Goal: Task Accomplishment & Management: Complete application form

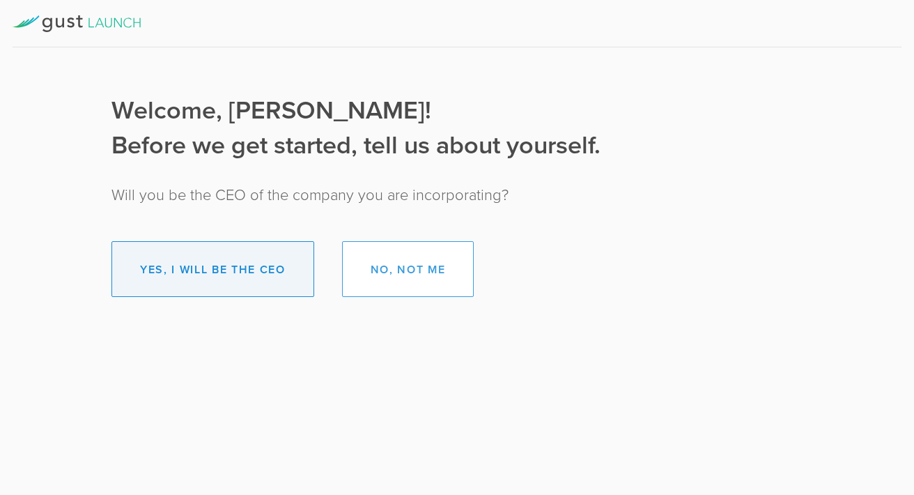
click at [215, 268] on button "Yes, I will be the CEO" at bounding box center [212, 269] width 203 height 56
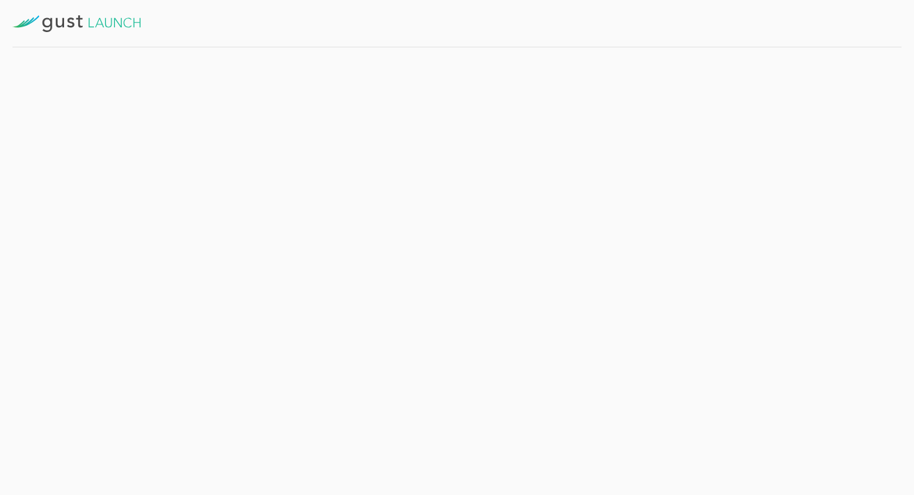
click at [388, 302] on button "Get Started" at bounding box center [358, 304] width 108 height 35
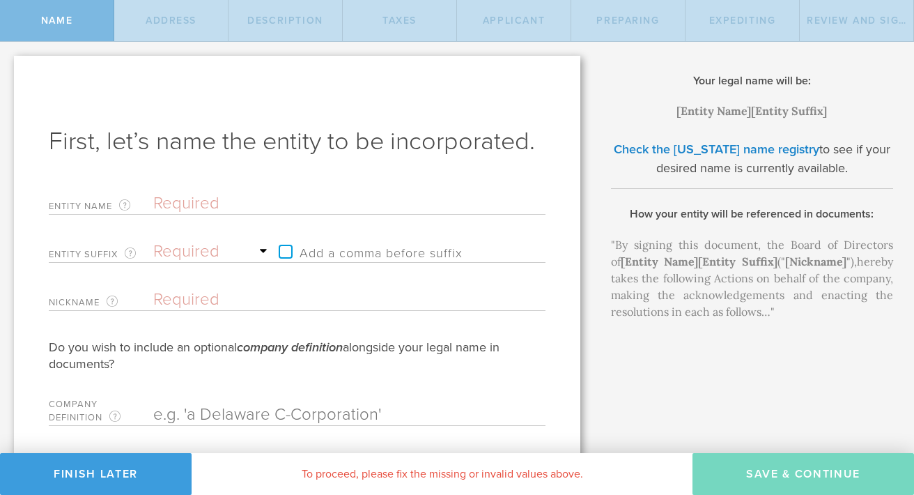
click at [349, 211] on input "text" at bounding box center [324, 203] width 343 height 21
type input "T"
type input "Tr"
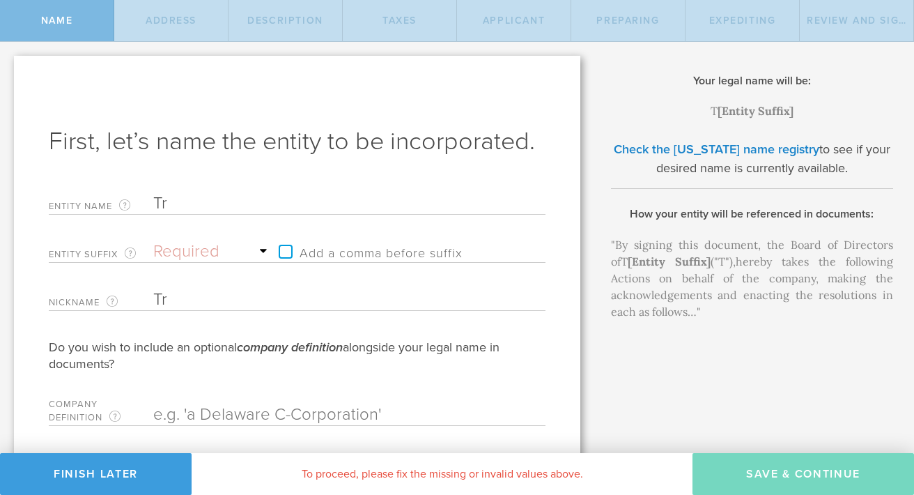
type input "Tra"
type input "[PERSON_NAME]"
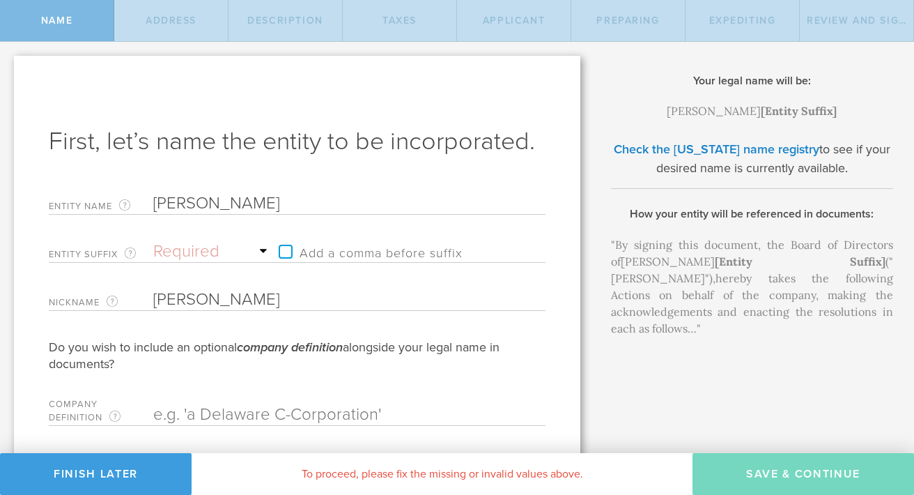
type input "Trans"
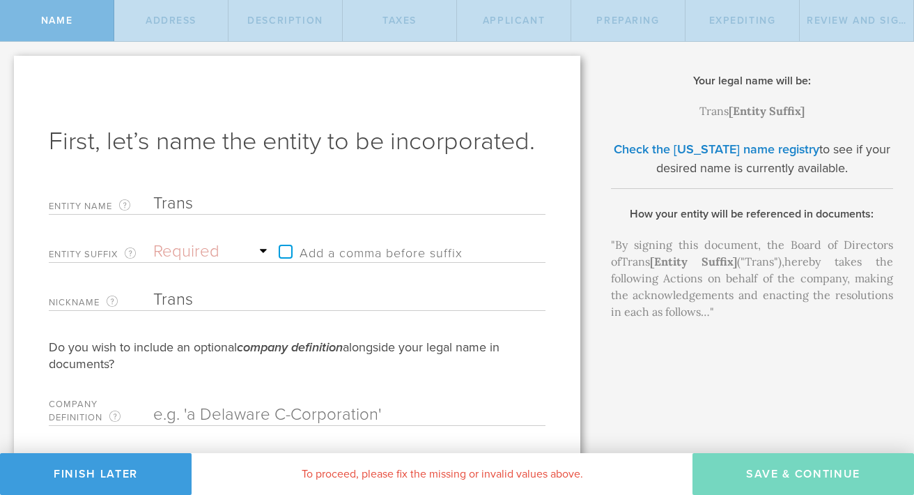
type input "Transp"
type input "Transpa"
type input "Transpar"
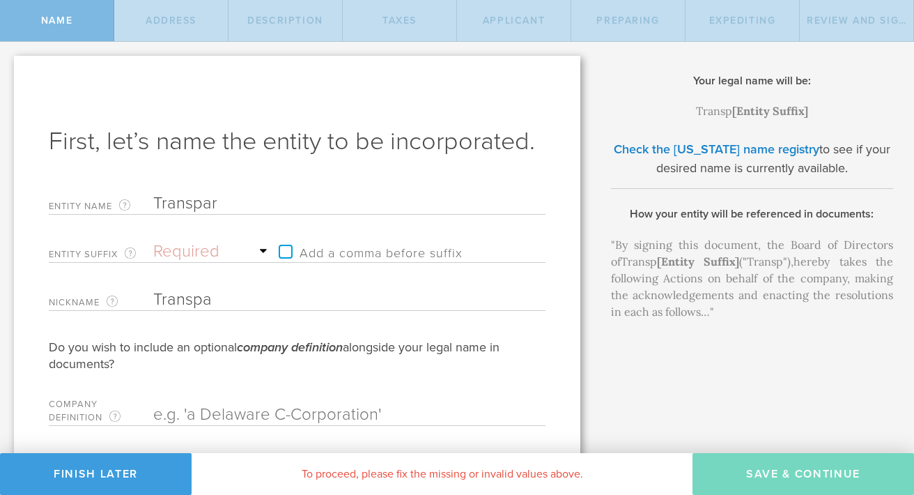
type input "Transpar"
type input "Transpare"
type input "Transparen"
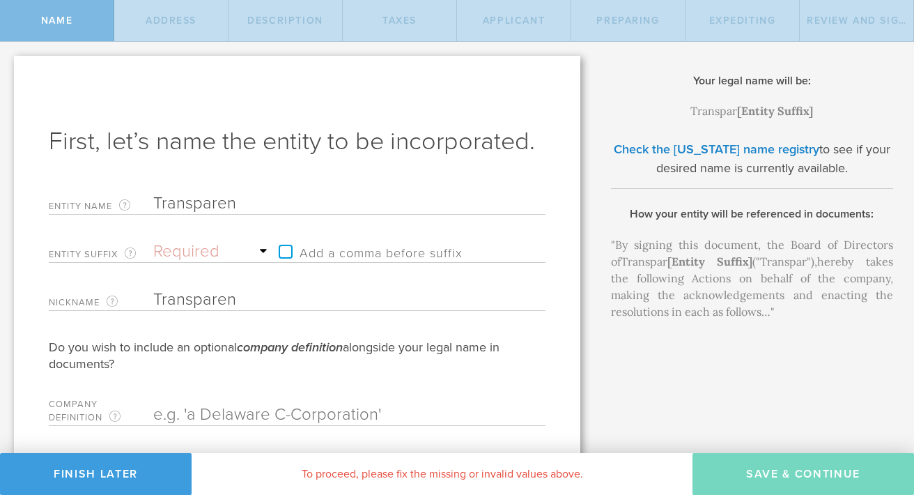
type input "Transparenc"
type input "Transparence"
type input "Transparenc"
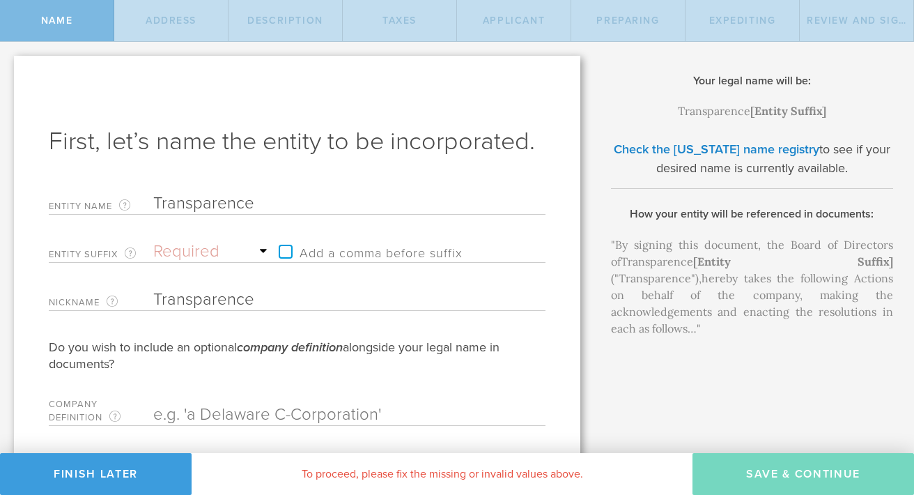
type input "Transparenc"
type input "TransparencE"
type input "TransparencEd"
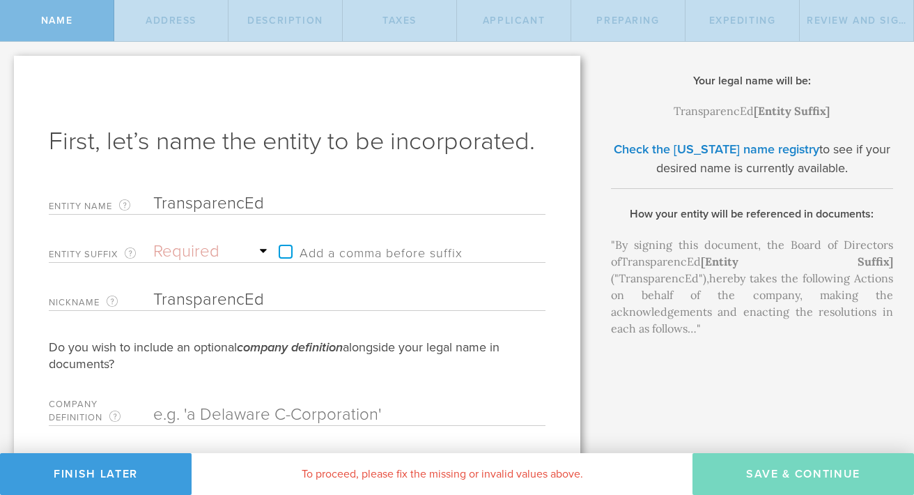
type input "TransparencEd"
click at [202, 249] on select "Required Association Club Co. Company Corp. Corporation Foundation Fund Inc. In…" at bounding box center [212, 251] width 118 height 21
select select "company"
click at [153, 241] on select "Required Association Club Co. Company Corp. Corporation Foundation Fund Inc. In…" at bounding box center [212, 251] width 118 height 21
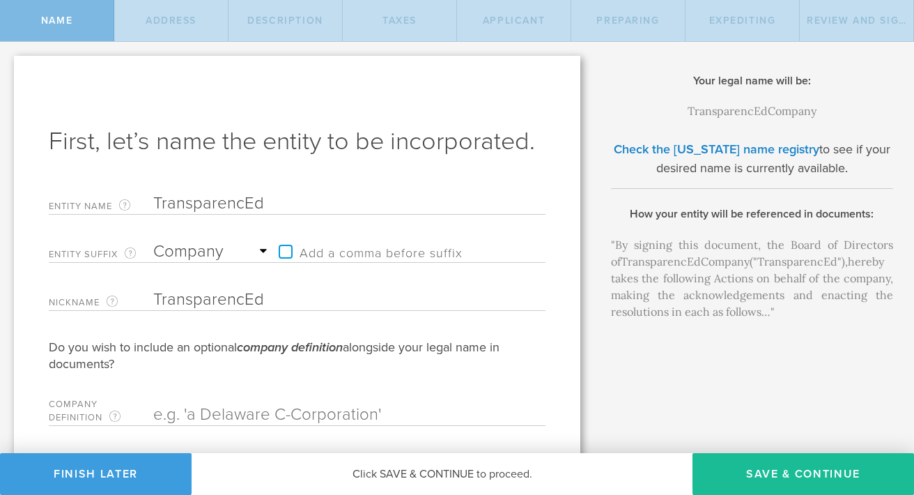
click at [260, 249] on select "Required Association Club Co. Company Corp. Corporation Foundation Fund Inc. In…" at bounding box center [212, 251] width 118 height 21
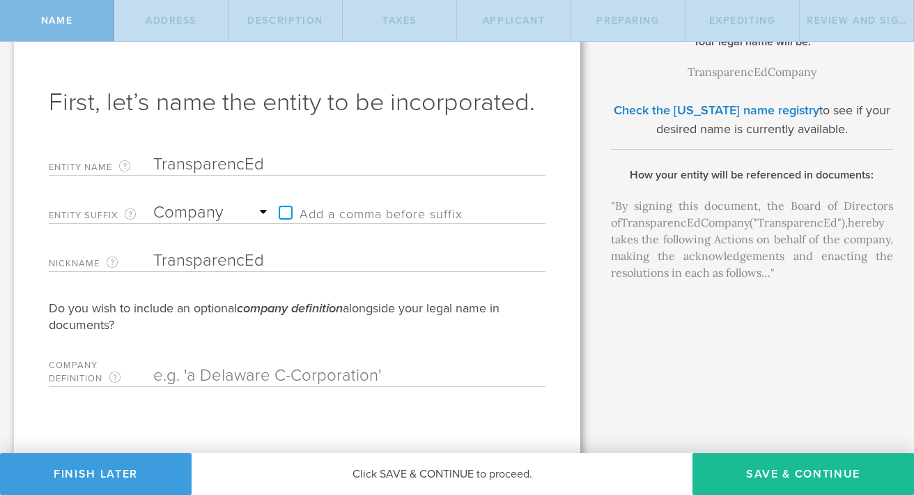
scroll to position [44, 0]
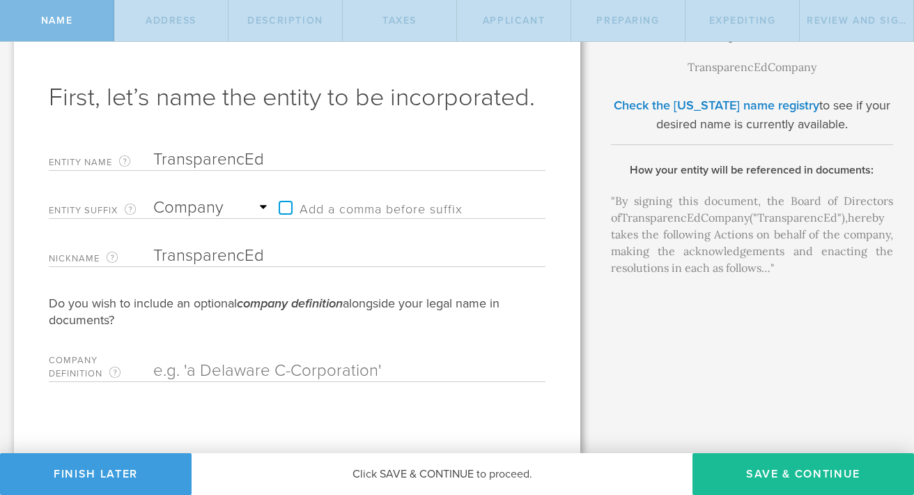
click at [354, 373] on input "text" at bounding box center [324, 370] width 343 height 21
click at [310, 363] on input "text" at bounding box center [324, 370] width 343 height 21
paste input "EdTech Software Development"
type input "EdTech Software Development"
click at [282, 205] on label "Add a comma before suffix" at bounding box center [367, 207] width 191 height 21
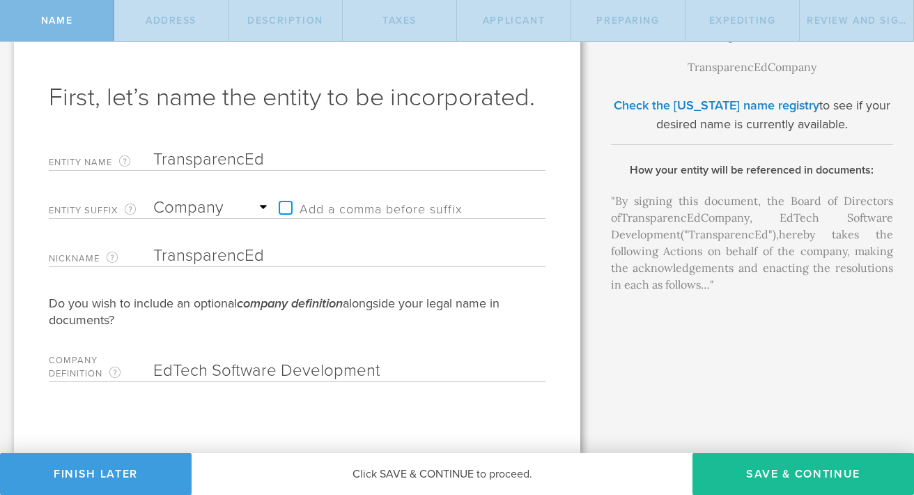
click at [282, 205] on input "Add a comma before suffix" at bounding box center [353, 200] width 162 height 21
click at [281, 206] on label "Add a comma before suffix" at bounding box center [367, 207] width 191 height 21
click at [281, 206] on input "Add a comma before suffix" at bounding box center [353, 200] width 162 height 21
checkbox input "false"
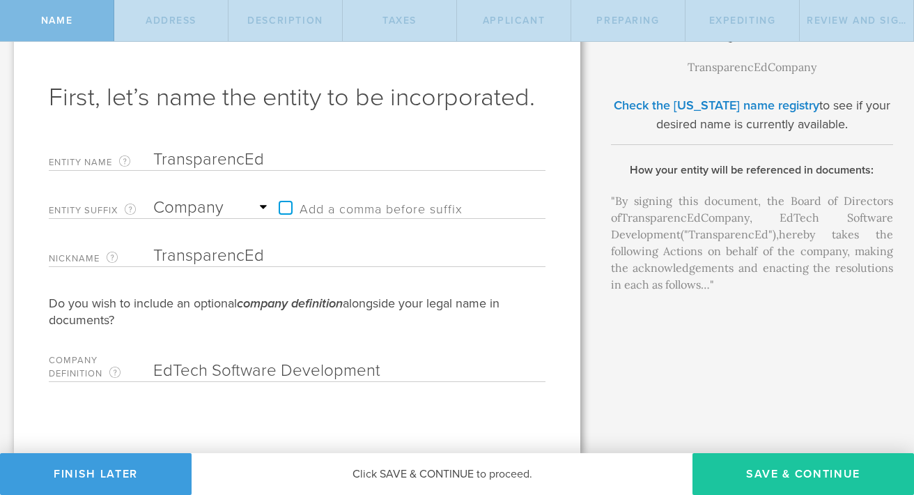
click at [864, 478] on button "Save & Continue" at bounding box center [803, 474] width 222 height 42
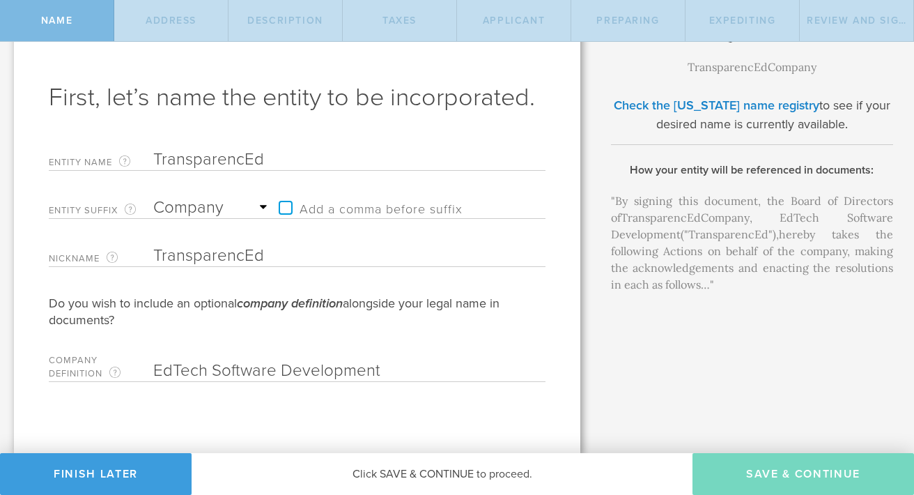
checkbox input "true"
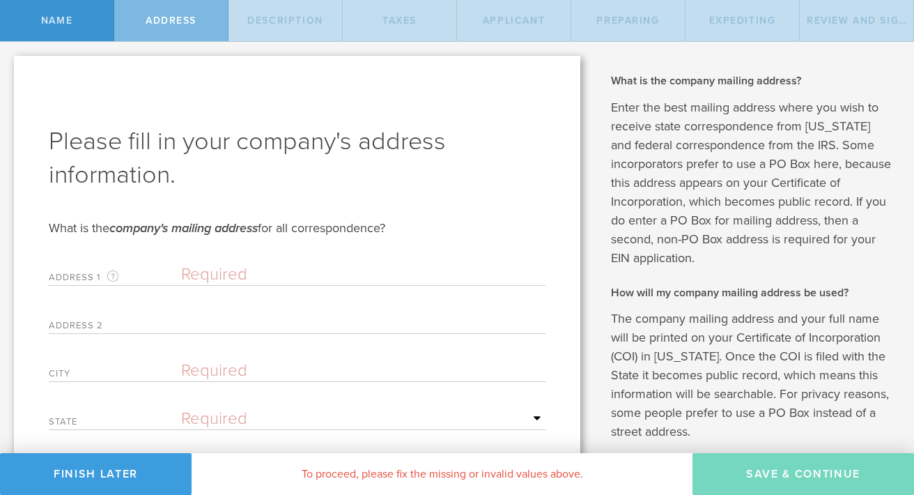
scroll to position [31, 0]
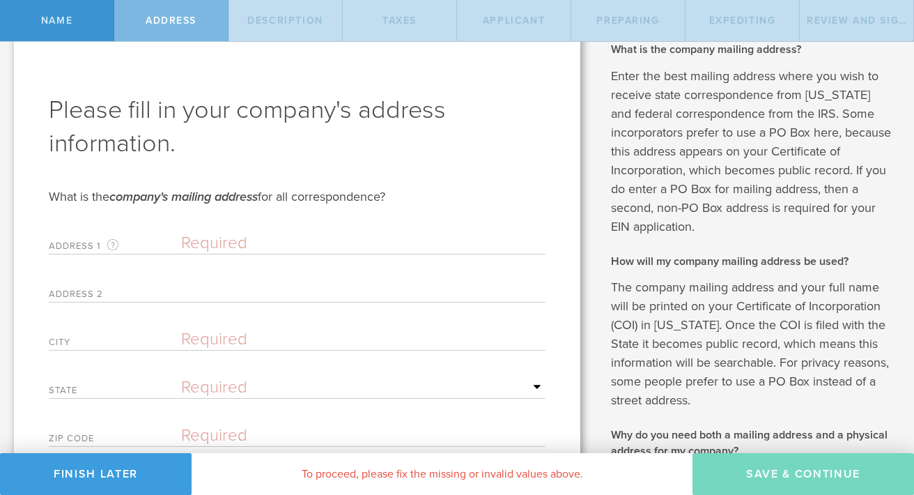
click at [366, 254] on div "Address [STREET_ADDRESS] mailing address for your company that is current as of…" at bounding box center [297, 240] width 497 height 29
click at [370, 246] on input "text" at bounding box center [363, 243] width 364 height 21
type input "[STREET_ADDRESS]"
click at [316, 345] on input "text" at bounding box center [363, 339] width 364 height 21
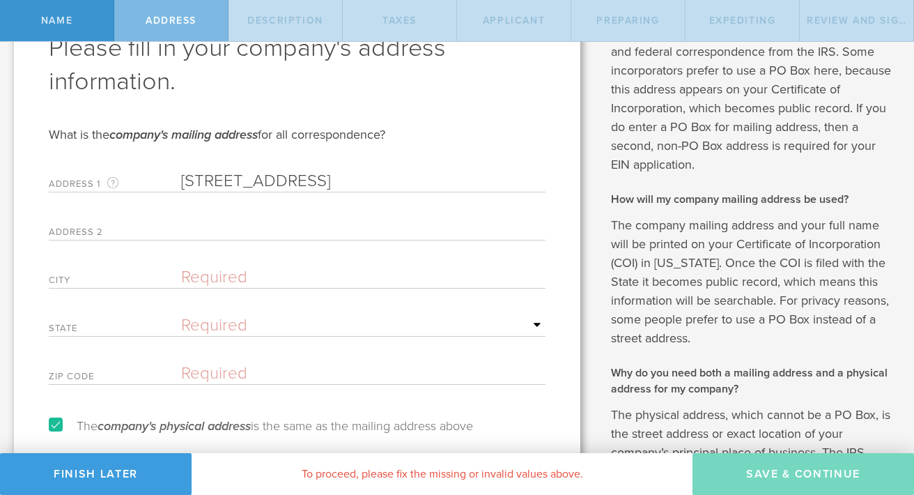
scroll to position [105, 0]
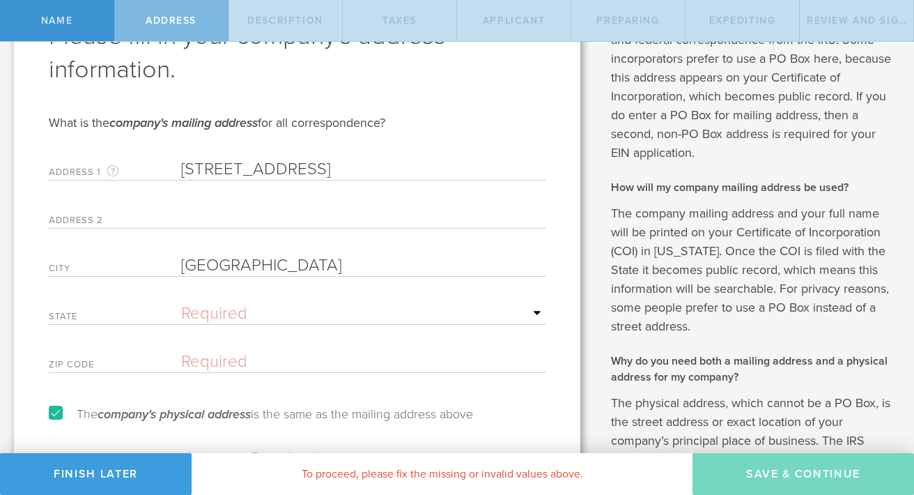
type input "[GEOGRAPHIC_DATA]"
select select "UT"
click at [309, 364] on input "text" at bounding box center [363, 361] width 364 height 21
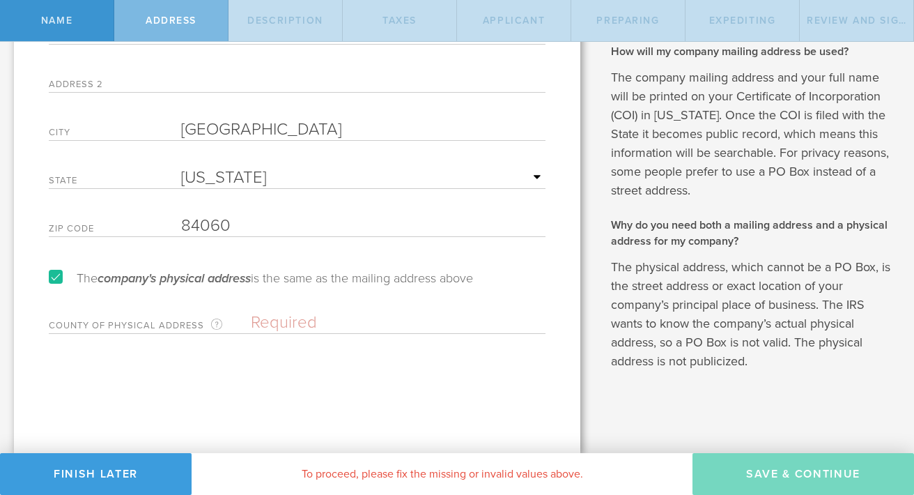
scroll to position [241, 0]
type input "84060"
click at [301, 277] on label "The company's physical address is the same as the mailing address above" at bounding box center [261, 278] width 424 height 13
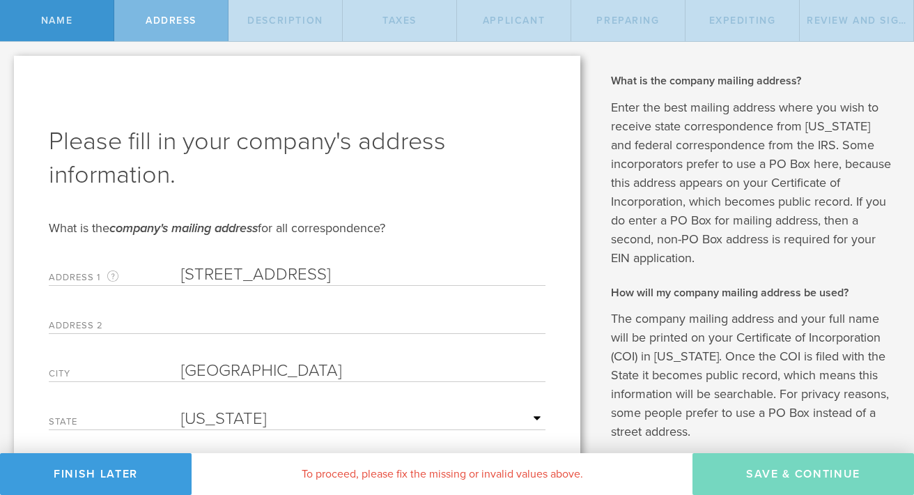
click at [301, 277] on input "[STREET_ADDRESS]" at bounding box center [363, 274] width 364 height 21
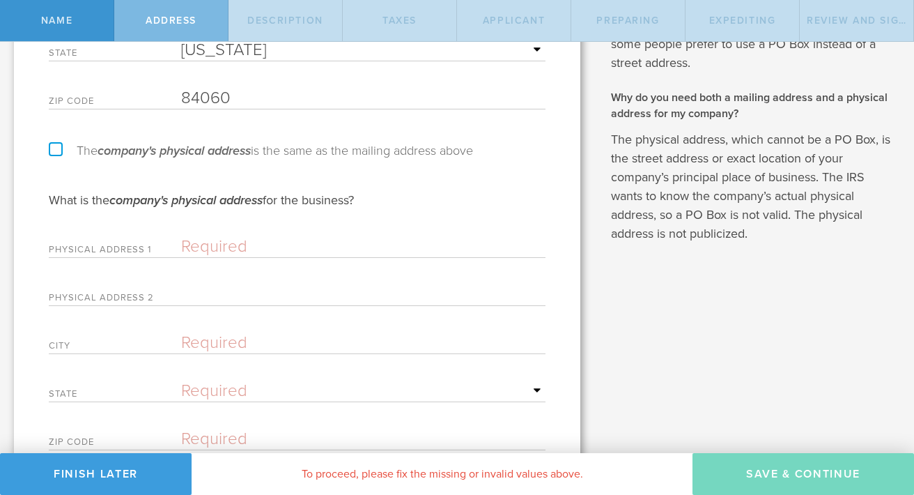
scroll to position [368, 0]
click at [57, 150] on label "The company's physical address is the same as the mailing address above" at bounding box center [261, 151] width 424 height 13
checkbox input "true"
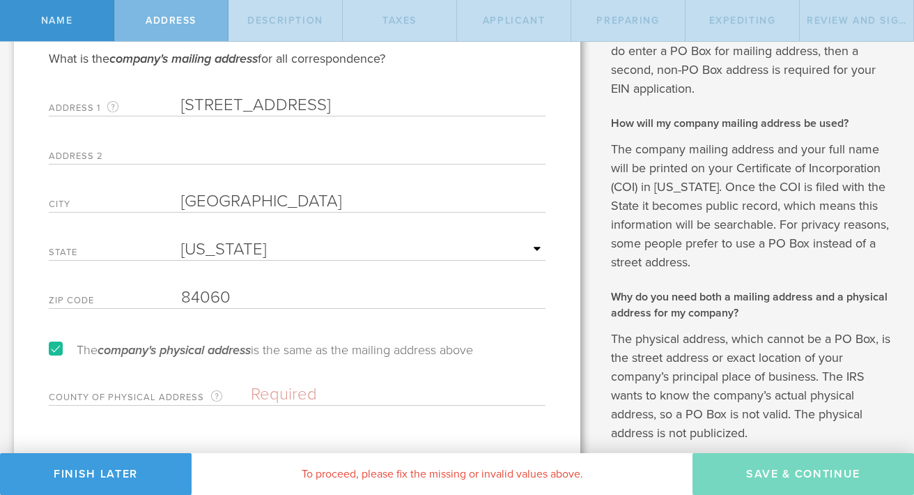
scroll to position [241, 0]
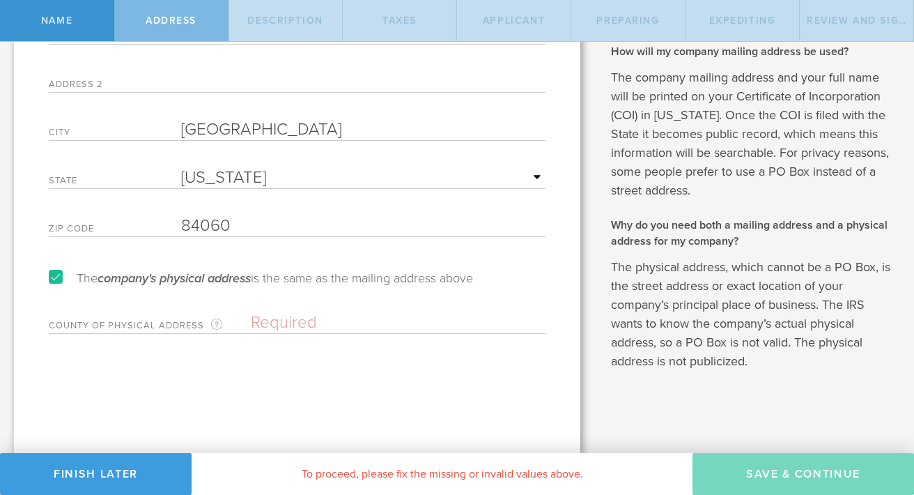
click at [274, 325] on input "text" at bounding box center [398, 322] width 295 height 21
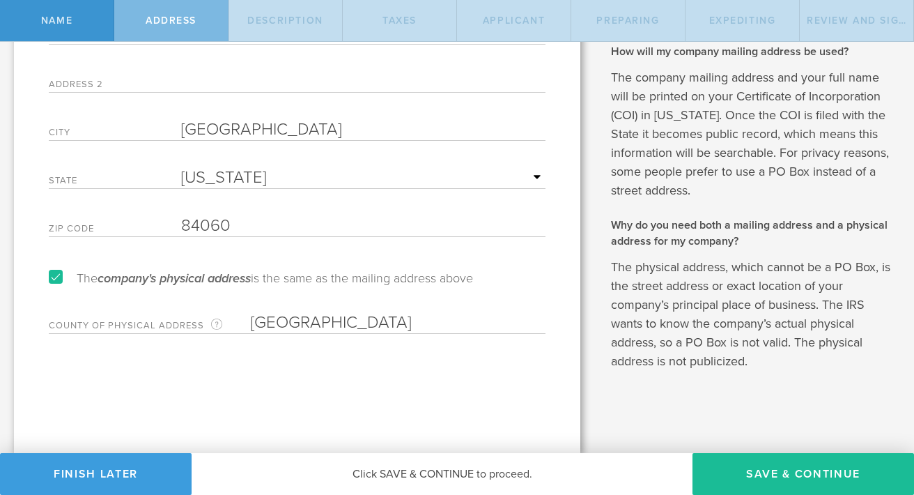
type input "[GEOGRAPHIC_DATA]"
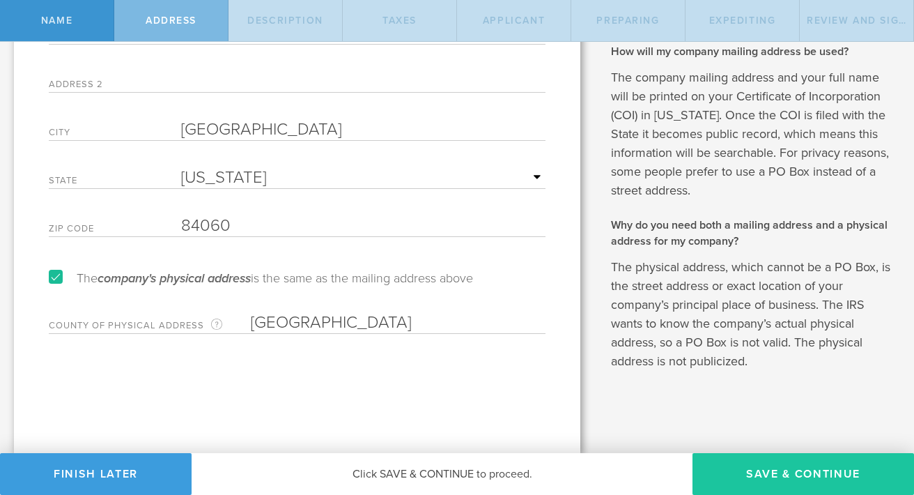
click at [825, 472] on button "Save & Continue" at bounding box center [803, 474] width 222 height 42
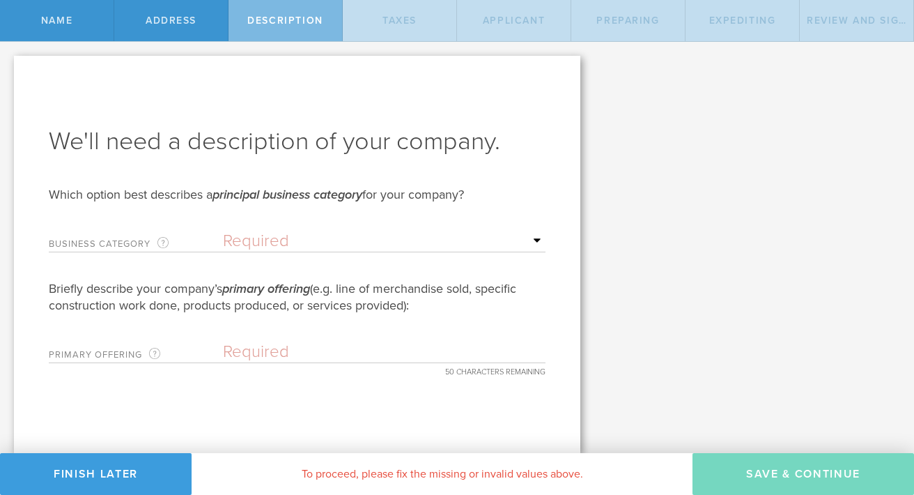
scroll to position [0, 0]
click at [287, 241] on select "Required Accommodation & food service Construction Finance & insurance Health c…" at bounding box center [384, 241] width 323 height 21
select select "other"
click at [223, 231] on select "Required Accommodation & food service Construction Finance & insurance Health c…" at bounding box center [384, 241] width 323 height 21
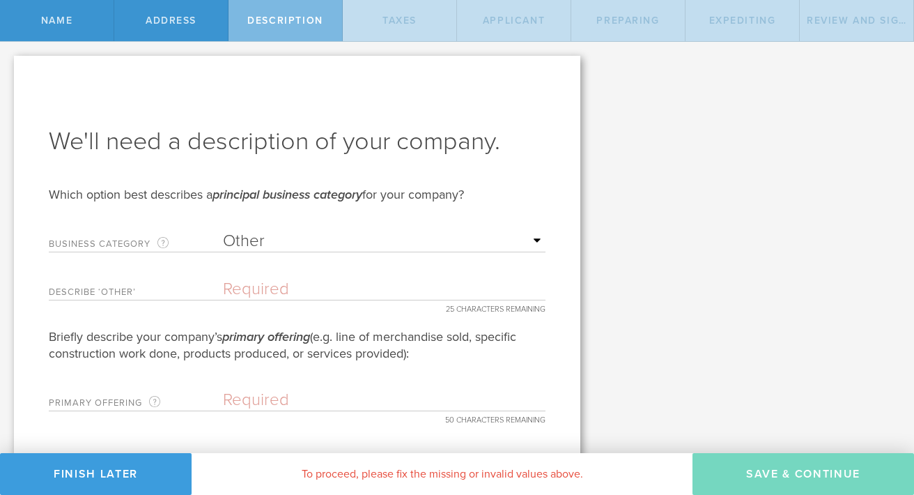
click at [344, 293] on input "text" at bounding box center [384, 289] width 323 height 21
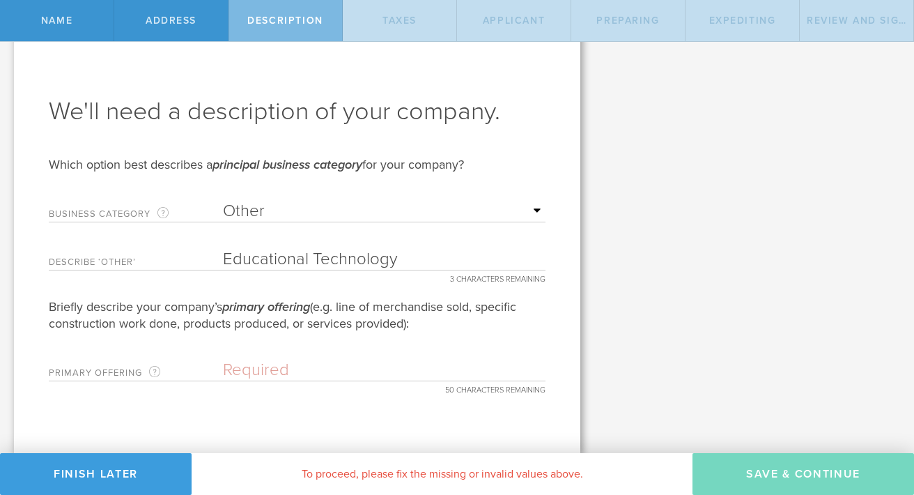
type input "Educational Technology"
click at [272, 368] on input "text" at bounding box center [384, 369] width 323 height 21
click at [385, 376] on input "text" at bounding box center [384, 369] width 323 height 21
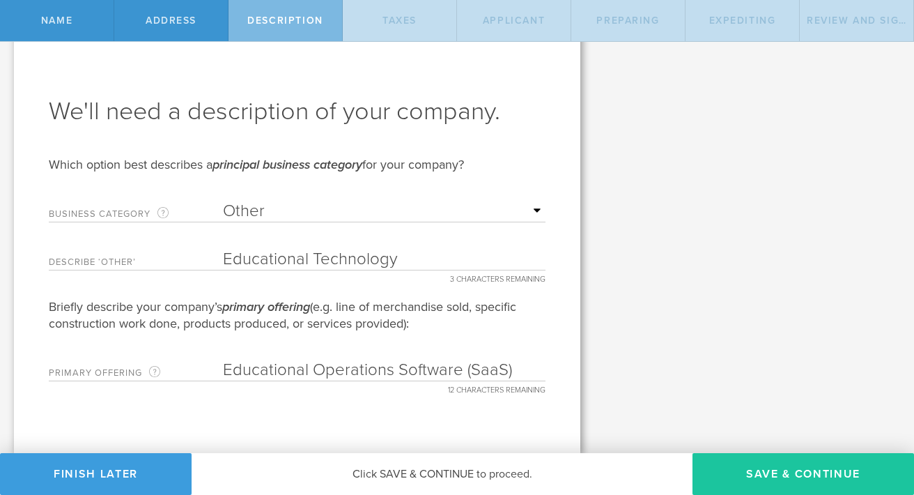
type input "Educational Operations Software (SaaS)"
click at [776, 463] on button "Save & Continue" at bounding box center [803, 474] width 222 height 42
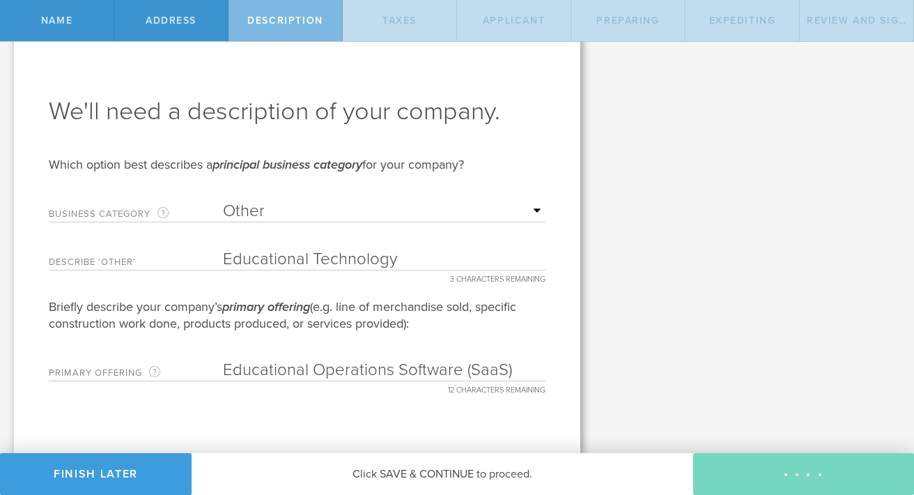
type input "0"
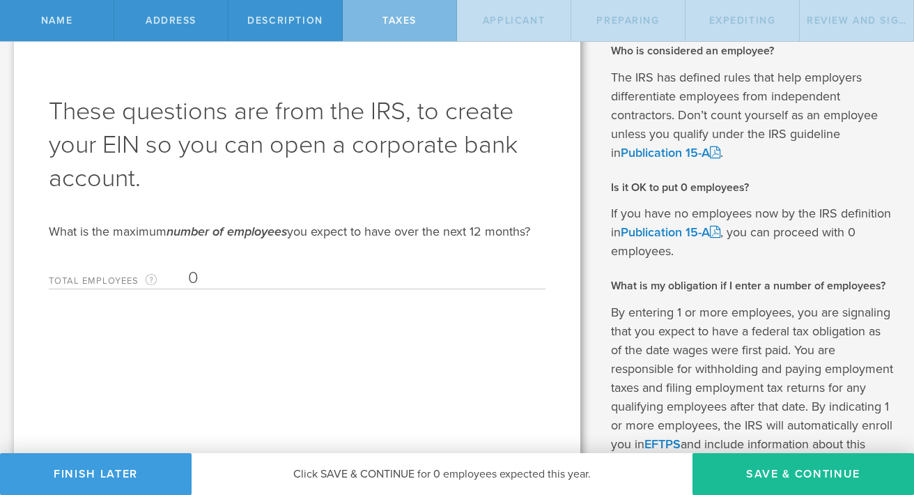
scroll to position [0, 0]
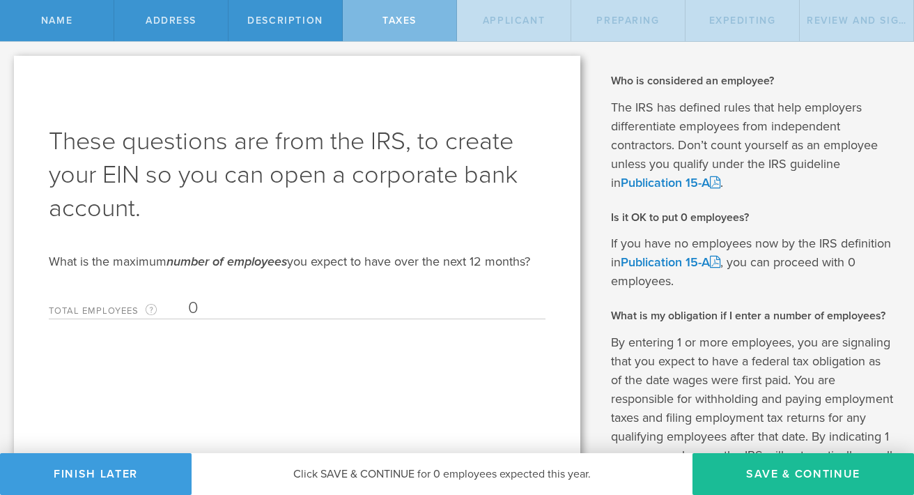
click at [341, 316] on input "0" at bounding box center [363, 307] width 350 height 21
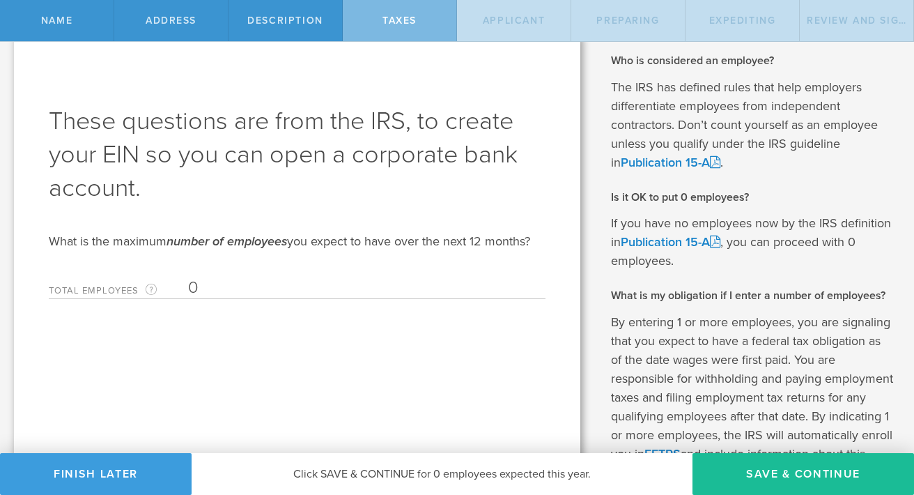
scroll to position [21, 0]
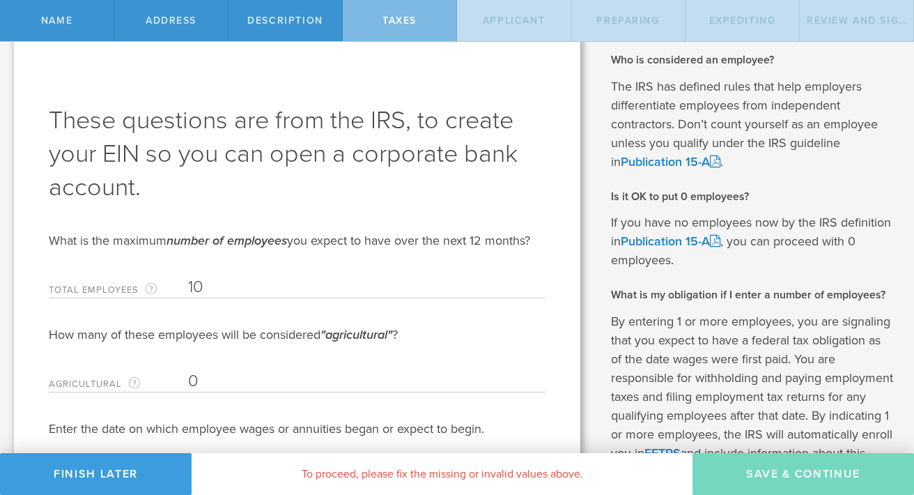
type input "1"
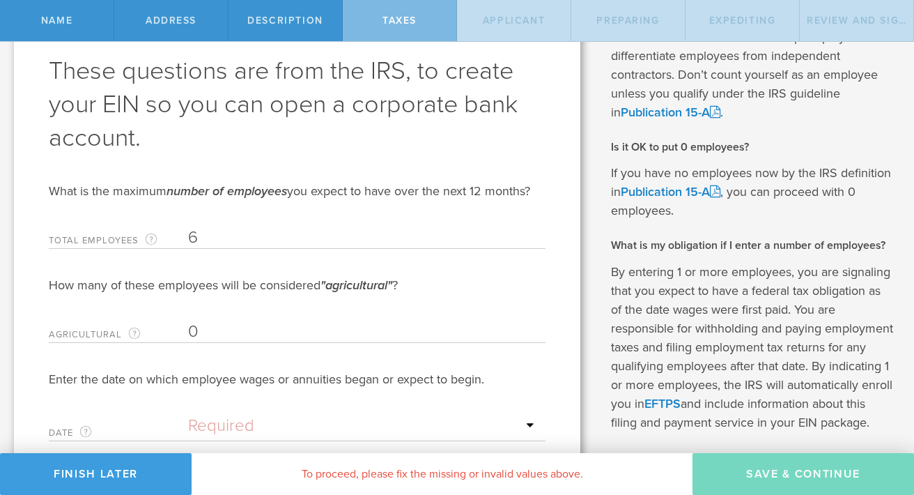
scroll to position [73, 0]
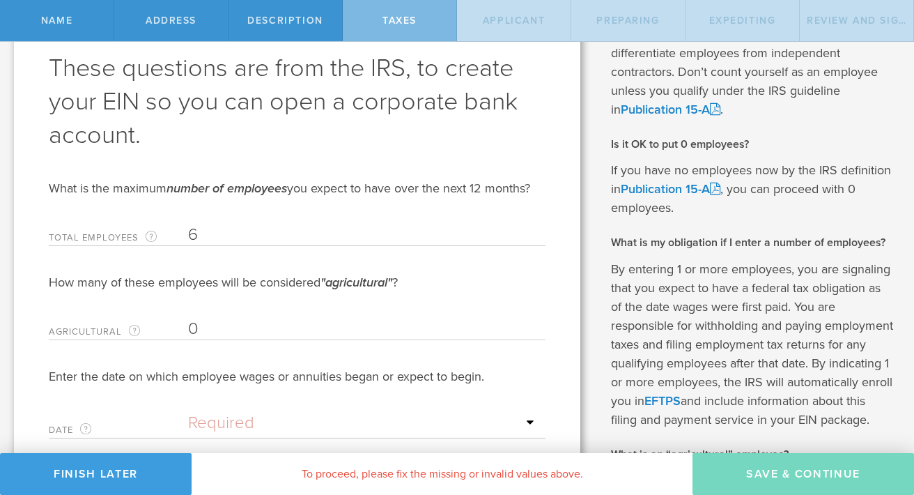
type input "6"
click at [307, 332] on input "0" at bounding box center [363, 328] width 350 height 21
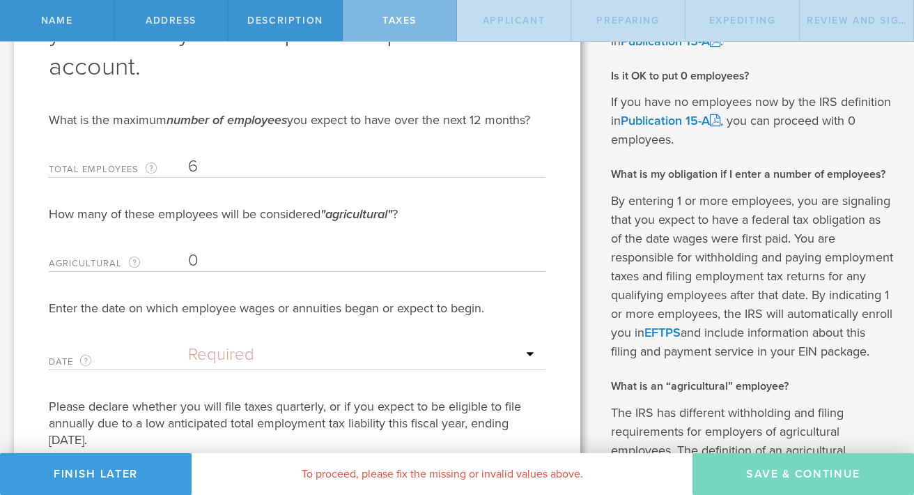
scroll to position [184, 0]
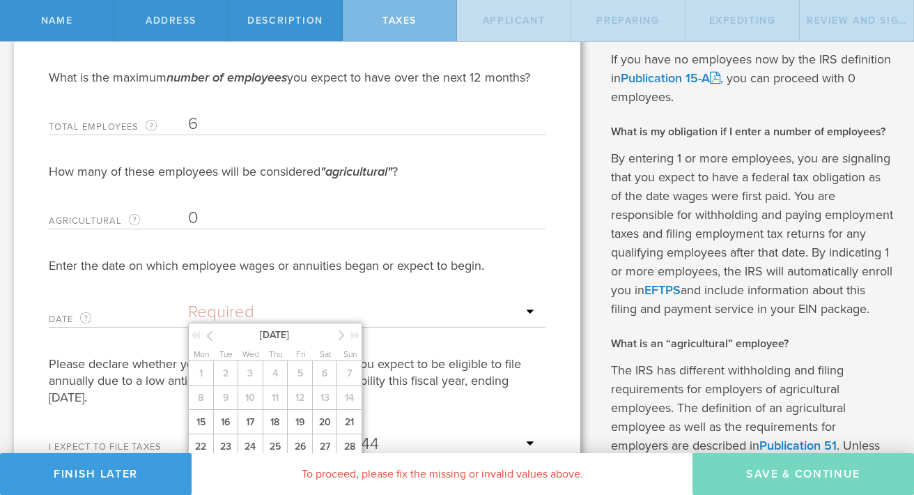
click at [309, 303] on input "text" at bounding box center [363, 312] width 350 height 21
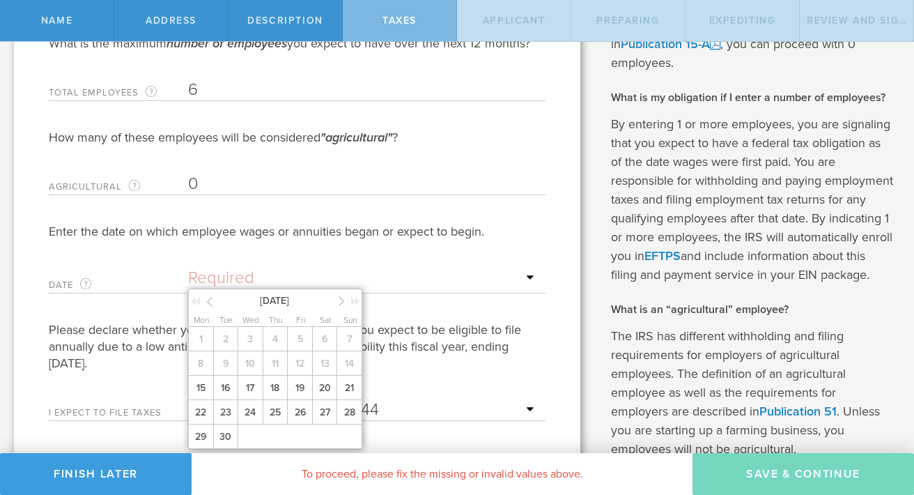
scroll to position [223, 0]
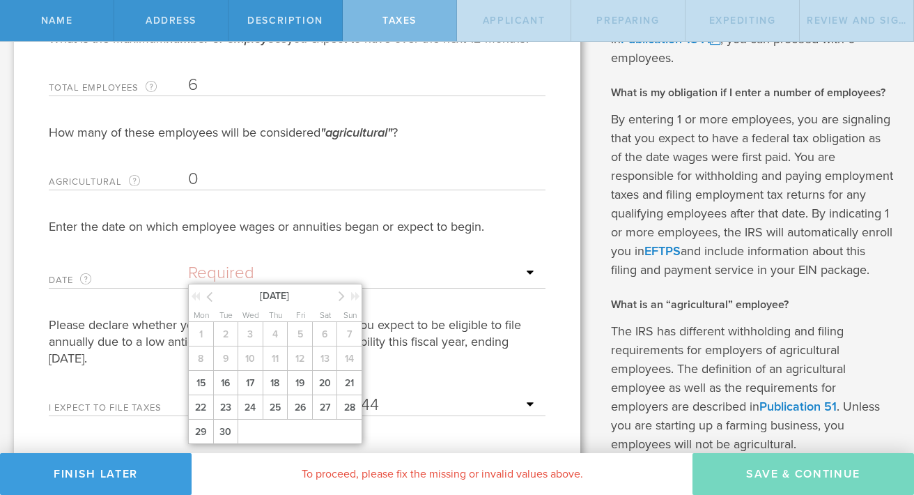
click at [343, 296] on icon at bounding box center [342, 295] width 6 height 17
click at [341, 294] on icon at bounding box center [342, 295] width 6 height 17
click at [341, 295] on icon at bounding box center [342, 295] width 6 height 17
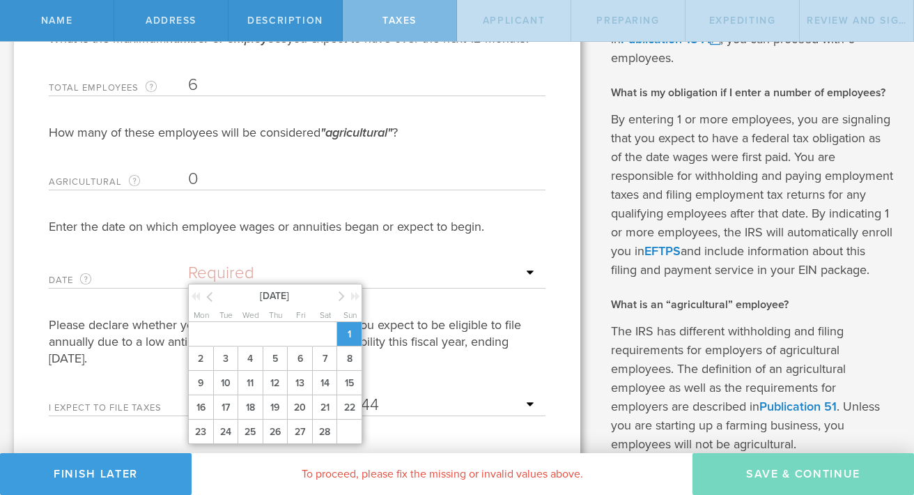
click at [343, 331] on span "1" at bounding box center [348, 334] width 25 height 24
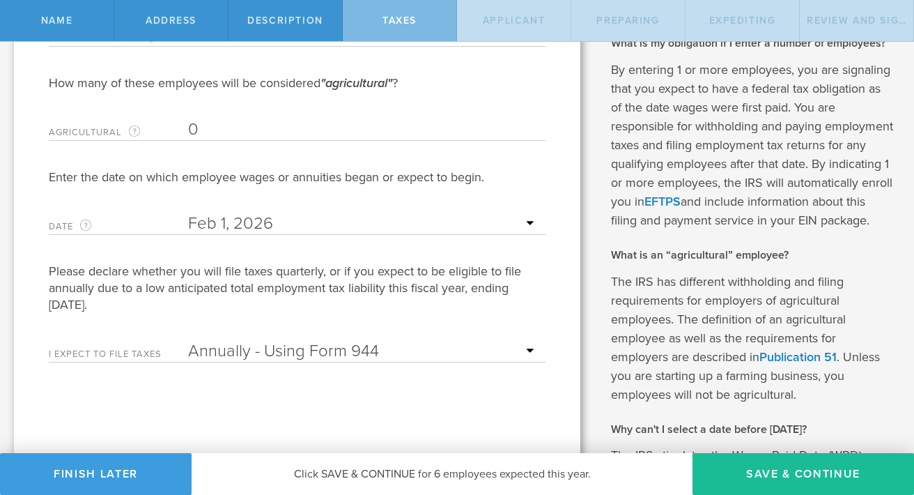
scroll to position [293, 0]
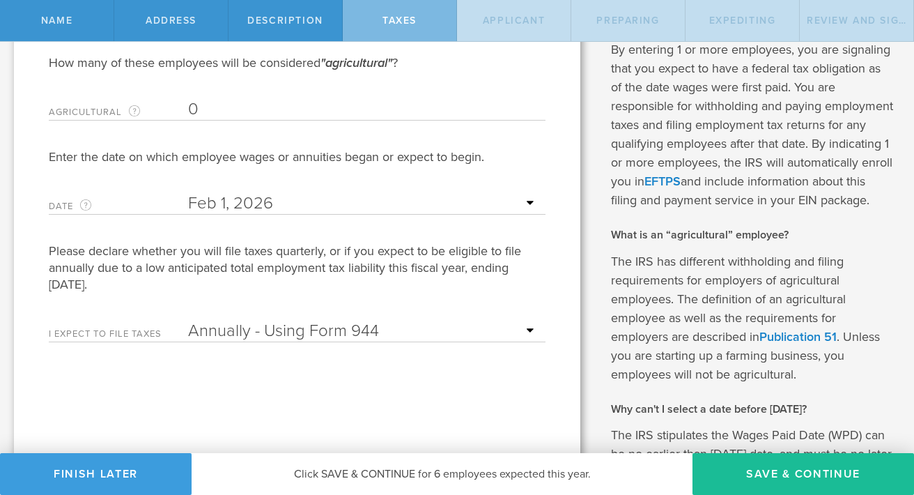
click at [451, 326] on select "Annually - Using Form 944 Quarterly - Using Form 941" at bounding box center [363, 330] width 350 height 21
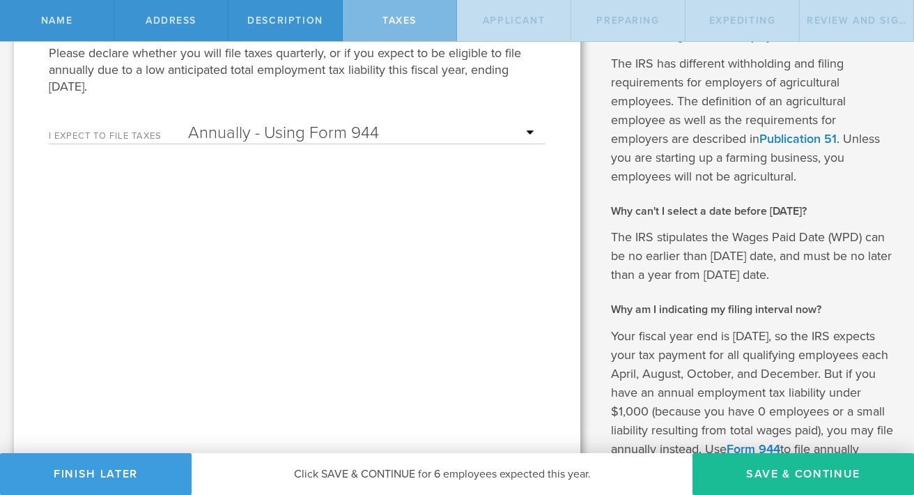
scroll to position [532, 0]
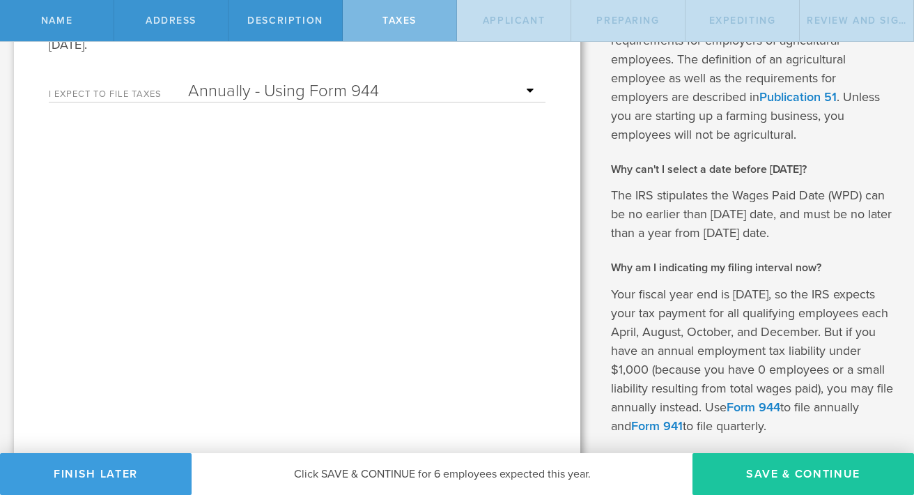
click at [770, 477] on button "Save & Continue" at bounding box center [803, 474] width 222 height 42
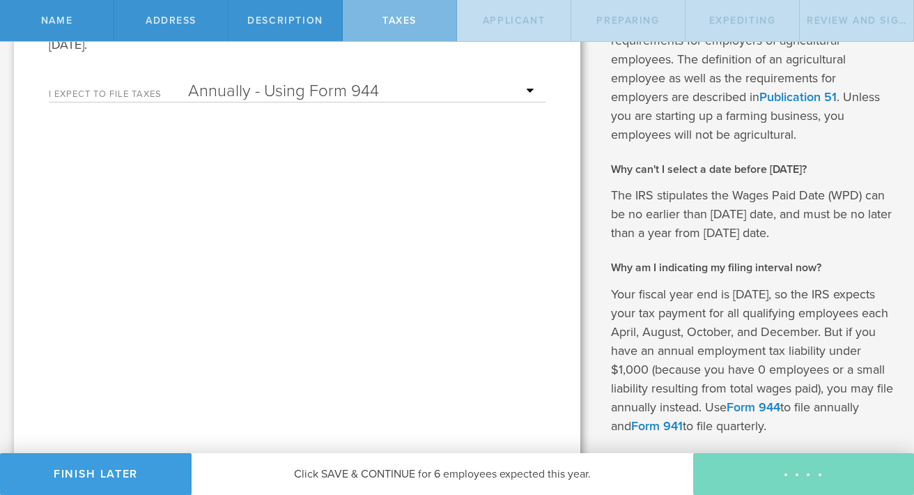
type input "CEO"
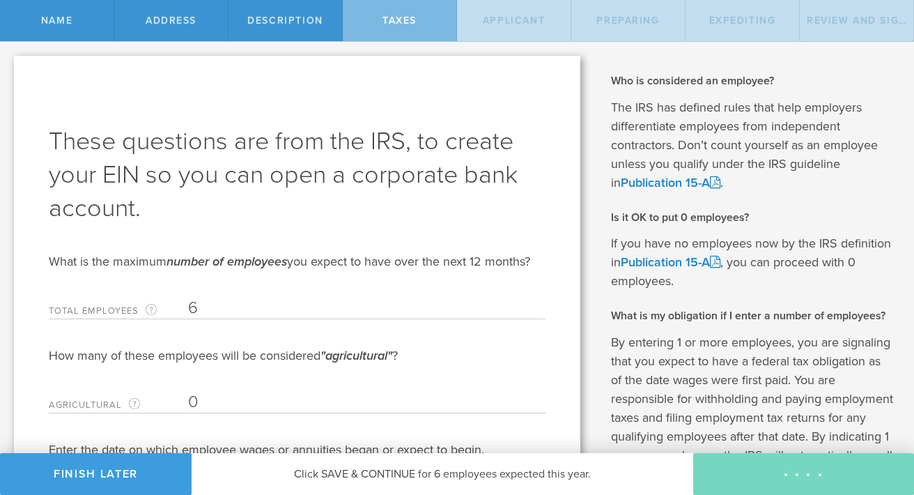
select select "US"
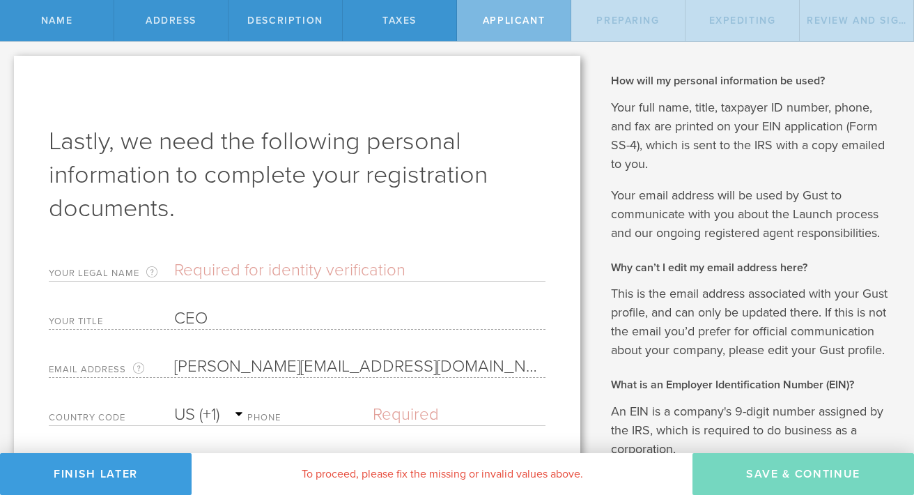
click at [383, 270] on input "text" at bounding box center [359, 270] width 371 height 21
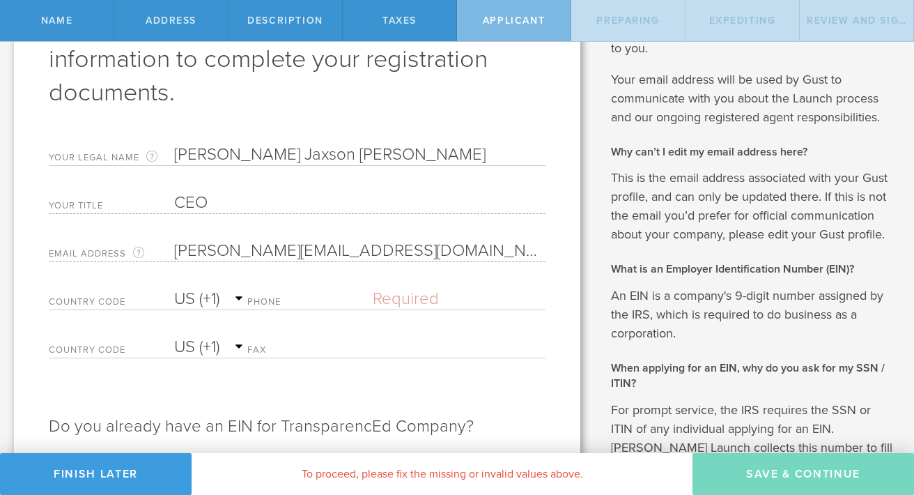
scroll to position [133, 0]
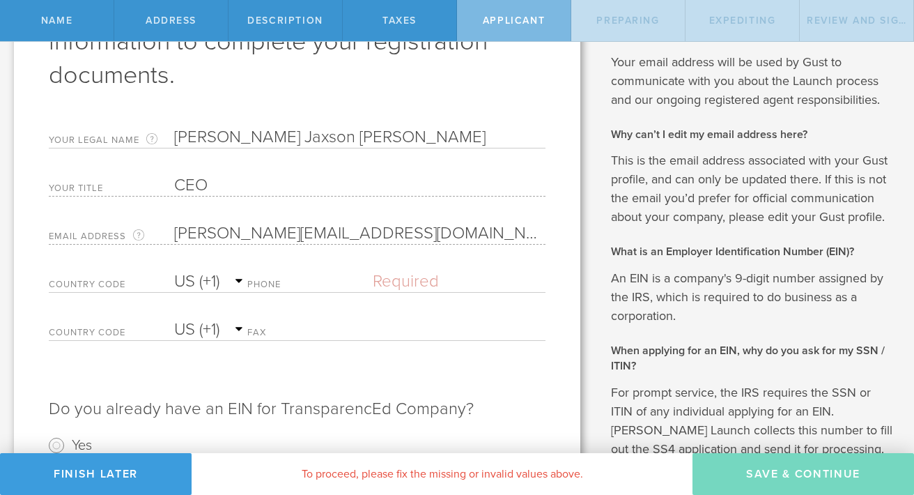
type input "[PERSON_NAME] Jaxson [PERSON_NAME]"
click at [391, 280] on input "text" at bounding box center [459, 281] width 173 height 21
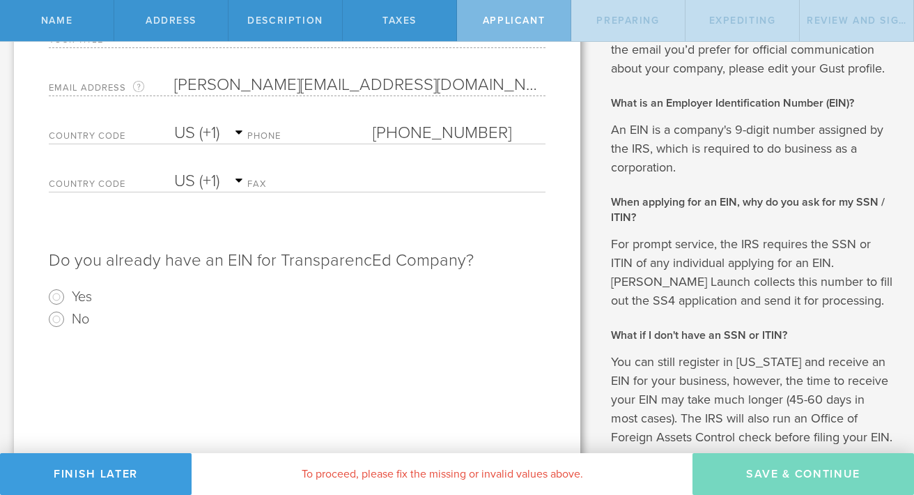
scroll to position [284, 0]
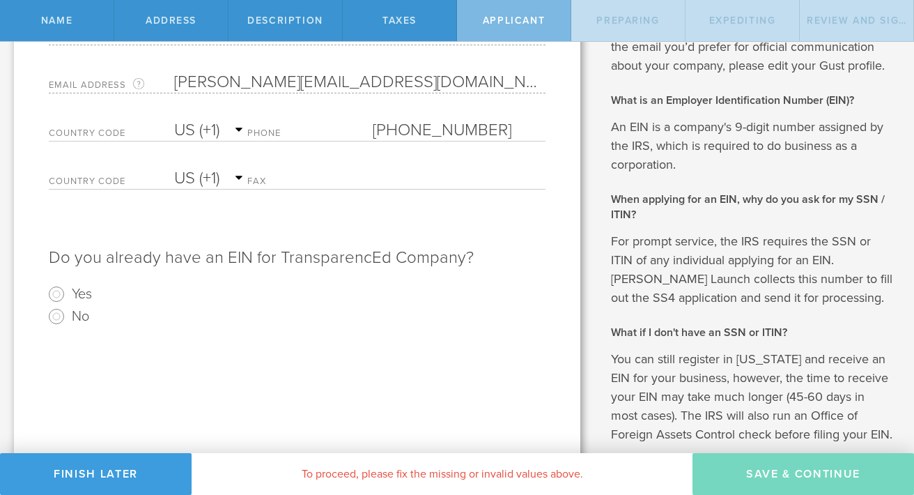
type input "[PHONE_NUMBER]"
click at [58, 316] on input "No" at bounding box center [56, 316] width 22 height 22
radio input "true"
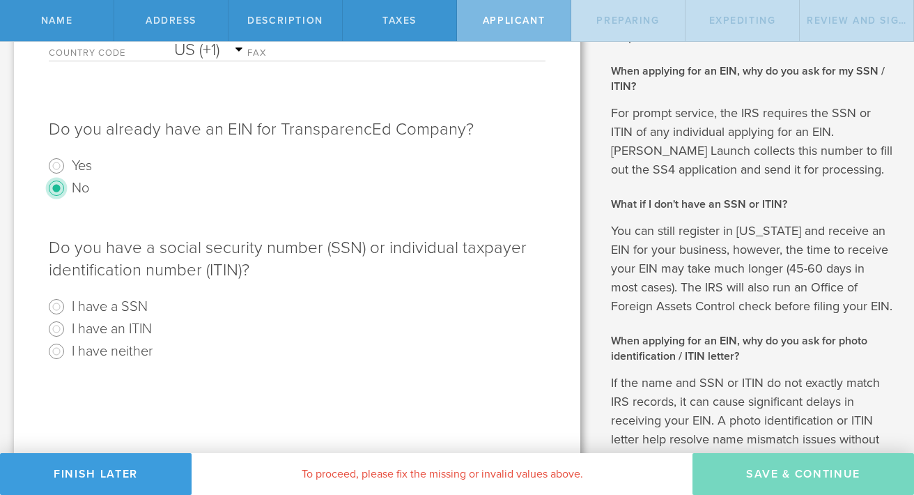
scroll to position [413, 0]
click at [127, 301] on label "I have a SSN" at bounding box center [110, 305] width 76 height 20
click at [68, 301] on input "I have a SSN" at bounding box center [56, 306] width 22 height 22
radio input "true"
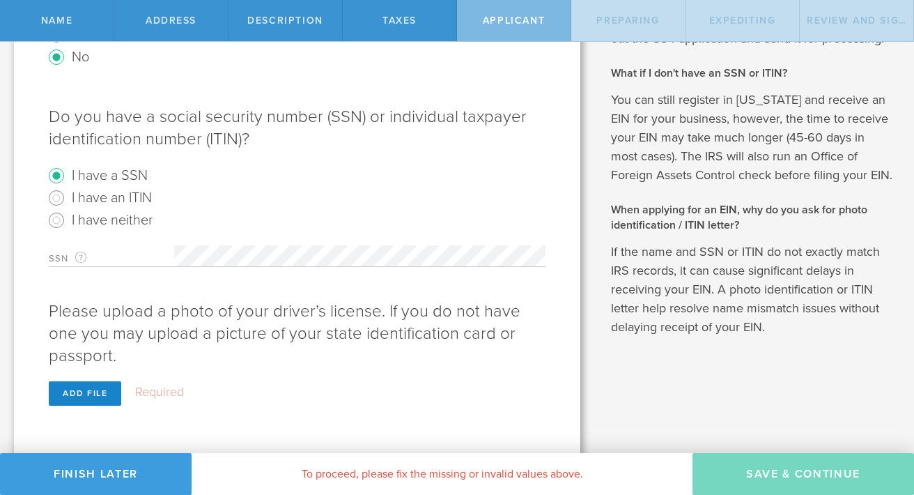
scroll to position [548, 0]
